Goal: Browse casually

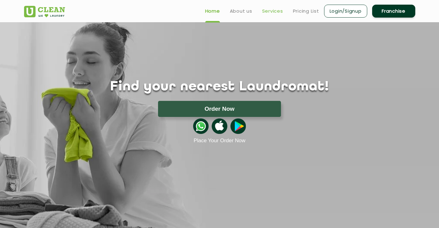
click at [263, 12] on link "Services" at bounding box center [272, 10] width 21 height 7
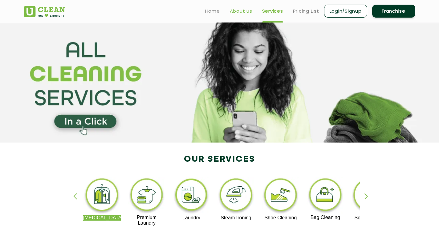
click at [238, 11] on link "About us" at bounding box center [241, 10] width 23 height 7
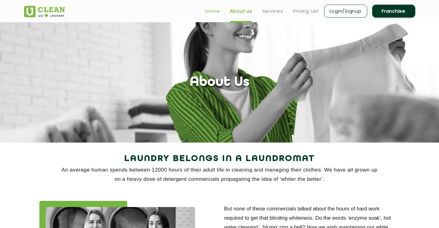
click at [212, 10] on link "Home" at bounding box center [212, 10] width 15 height 7
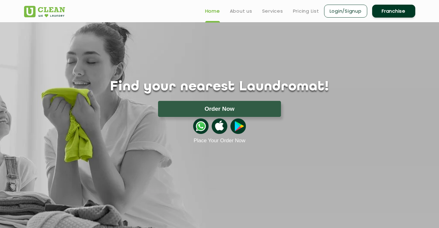
click at [31, 12] on img at bounding box center [44, 11] width 41 height 11
